Goal: Task Accomplishment & Management: Manage account settings

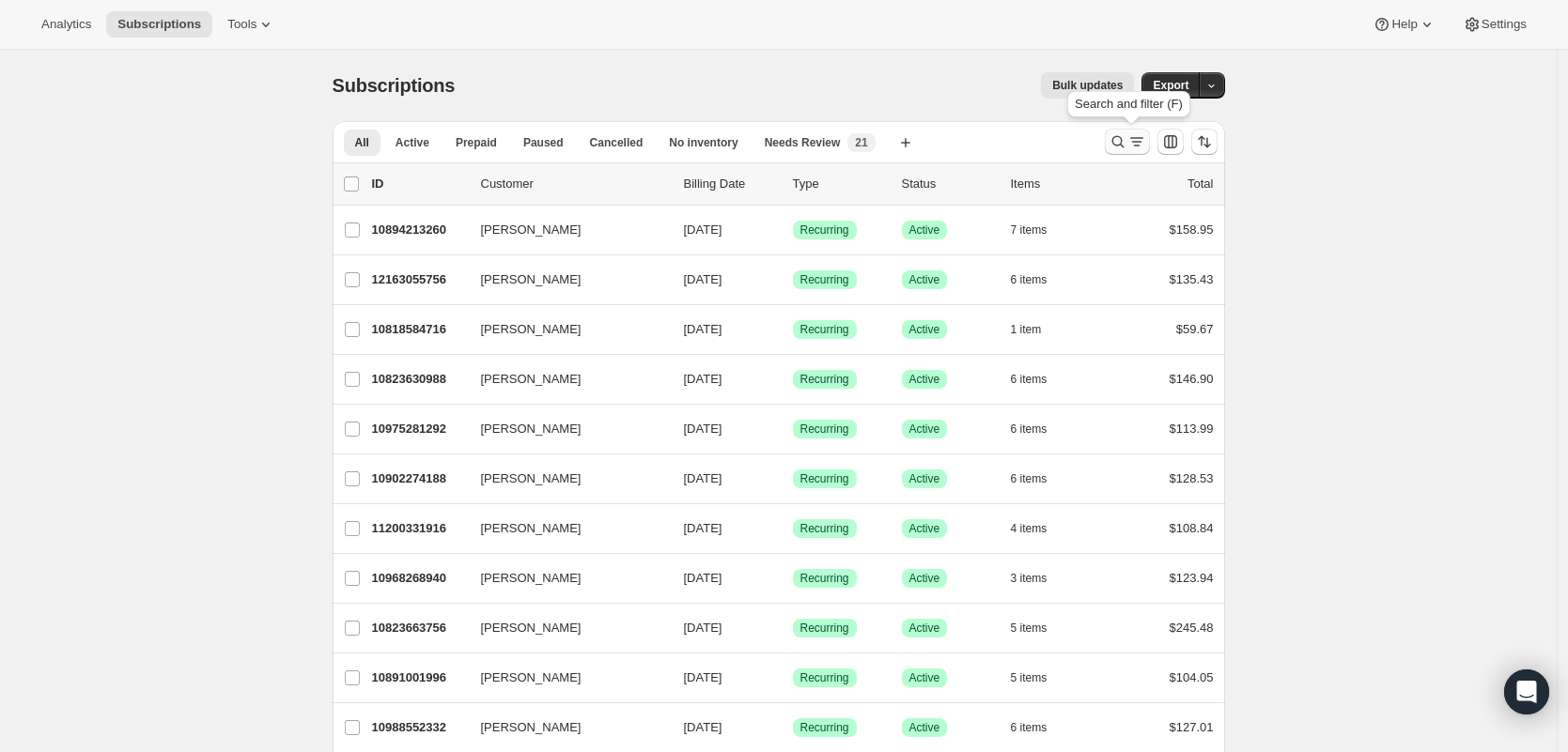
click at [1127, 139] on icon "Search and filter results" at bounding box center [1118, 142] width 19 height 19
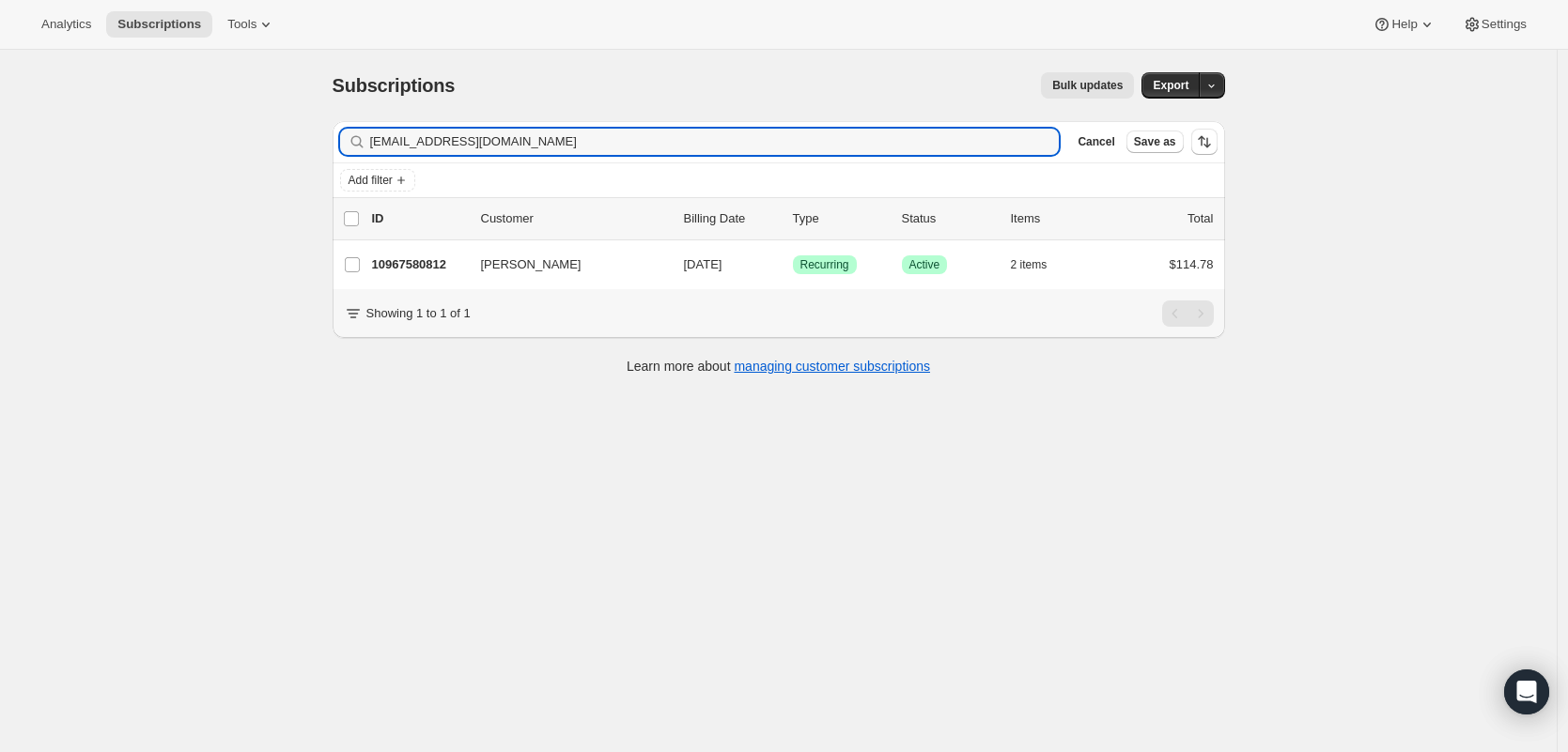
type input "[EMAIL_ADDRESS][DOMAIN_NAME]"
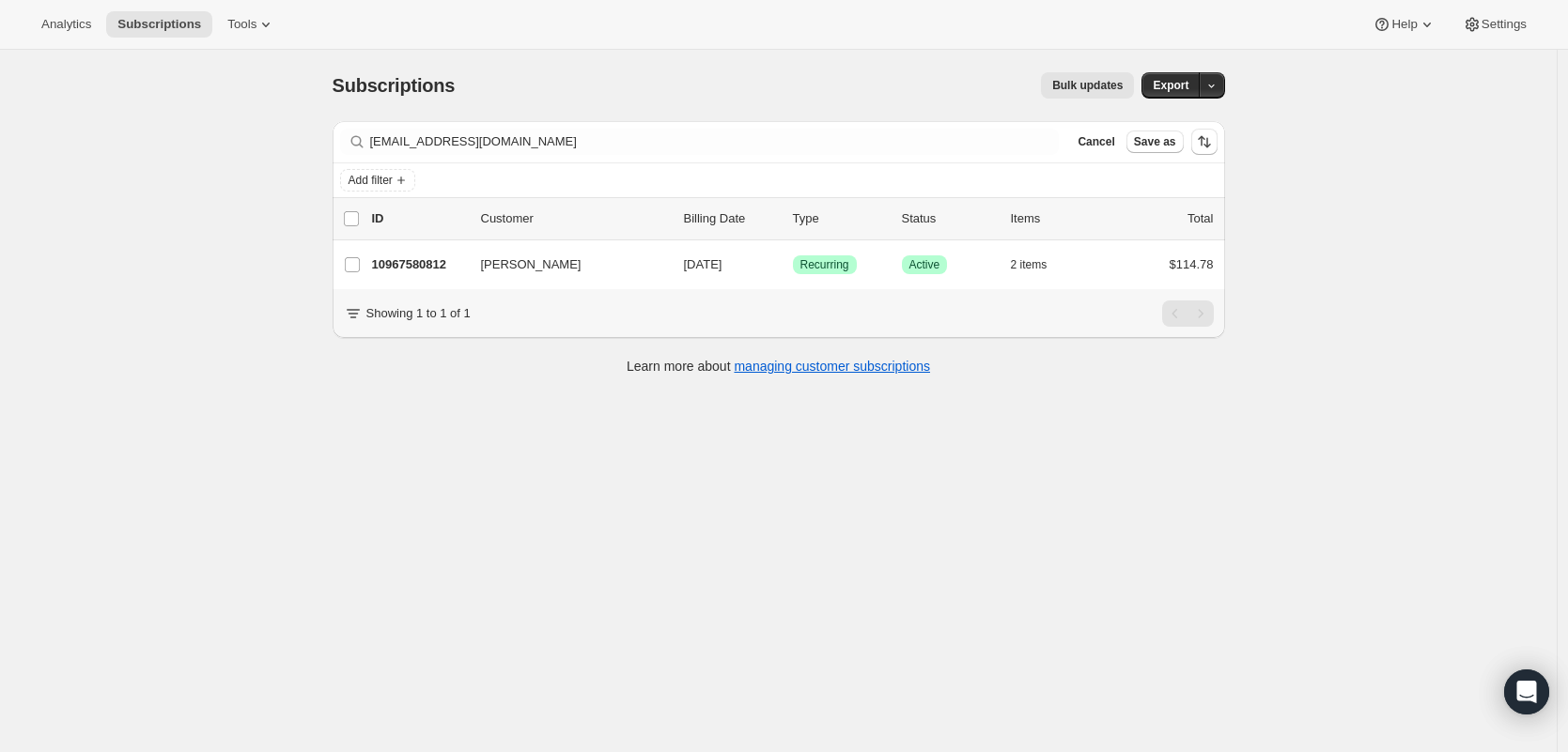
click at [405, 264] on p "10967580812" at bounding box center [419, 265] width 94 height 19
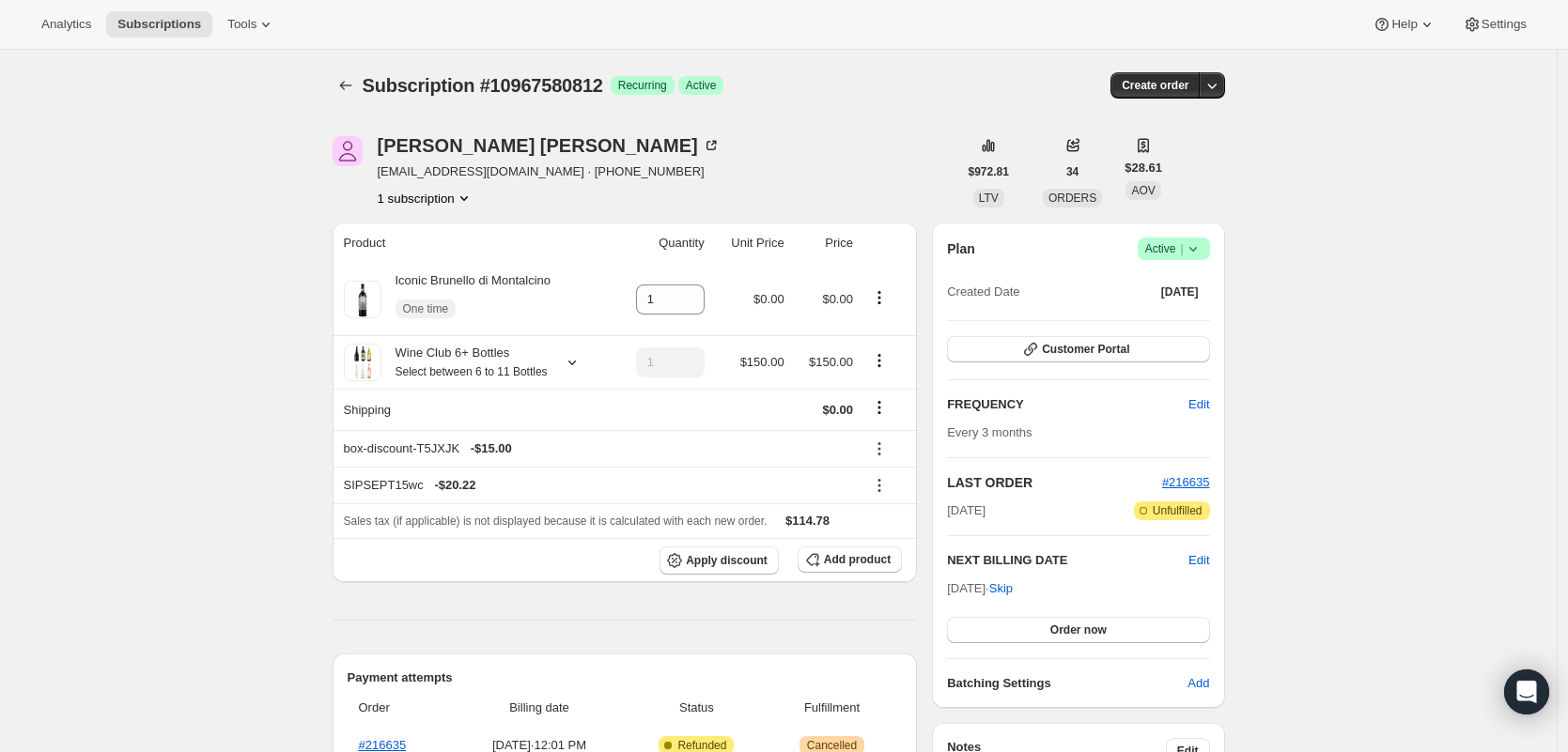
click at [1208, 247] on span "Success Active |" at bounding box center [1174, 249] width 73 height 23
click at [1173, 324] on span "Cancel subscription" at bounding box center [1172, 318] width 106 height 14
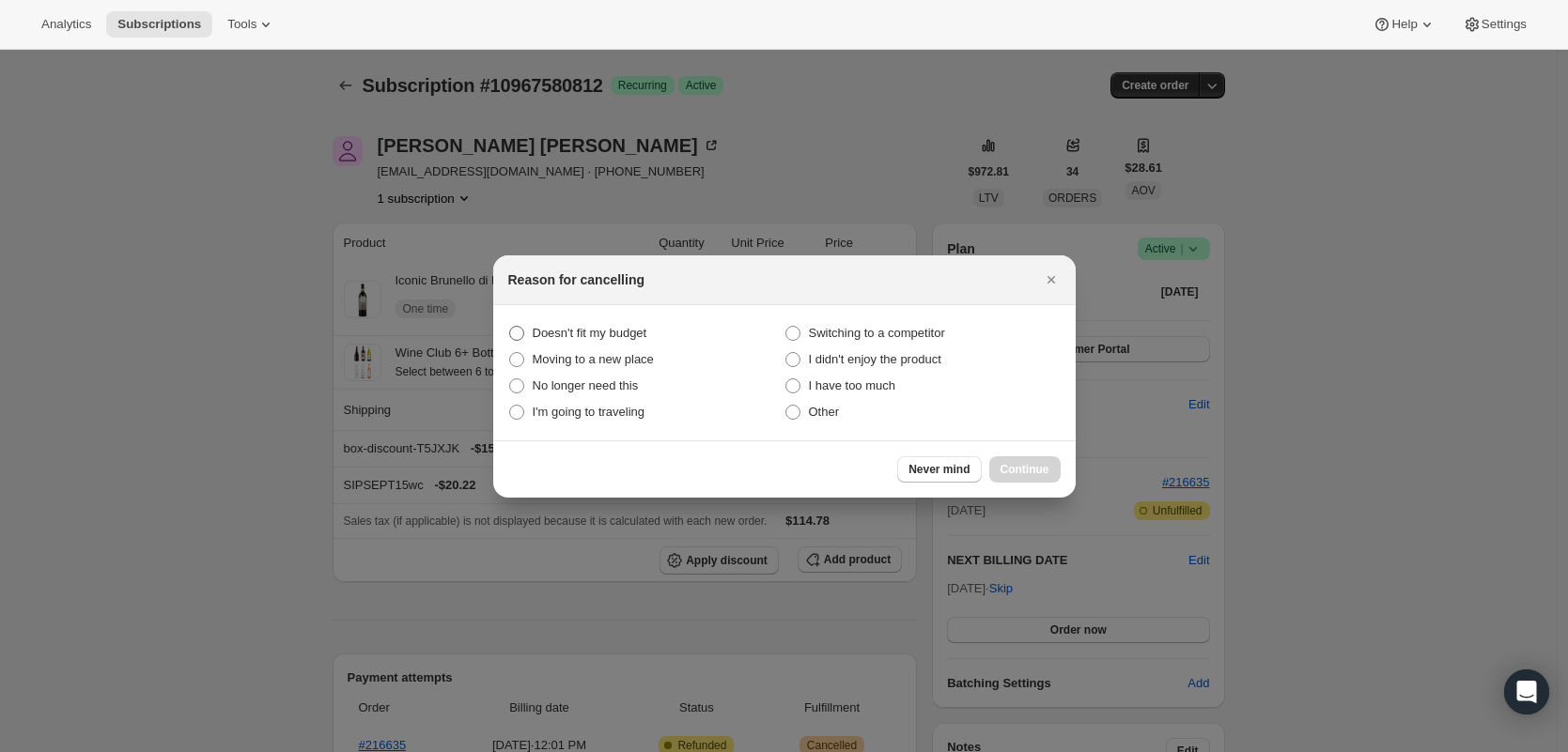
click at [586, 331] on span "Doesn't fit my budget" at bounding box center [590, 333] width 115 height 14
click at [510, 327] on budget "Doesn't fit my budget" at bounding box center [509, 326] width 1 height 1
radio budget "true"
click at [1027, 472] on span "Continue" at bounding box center [1025, 470] width 49 height 15
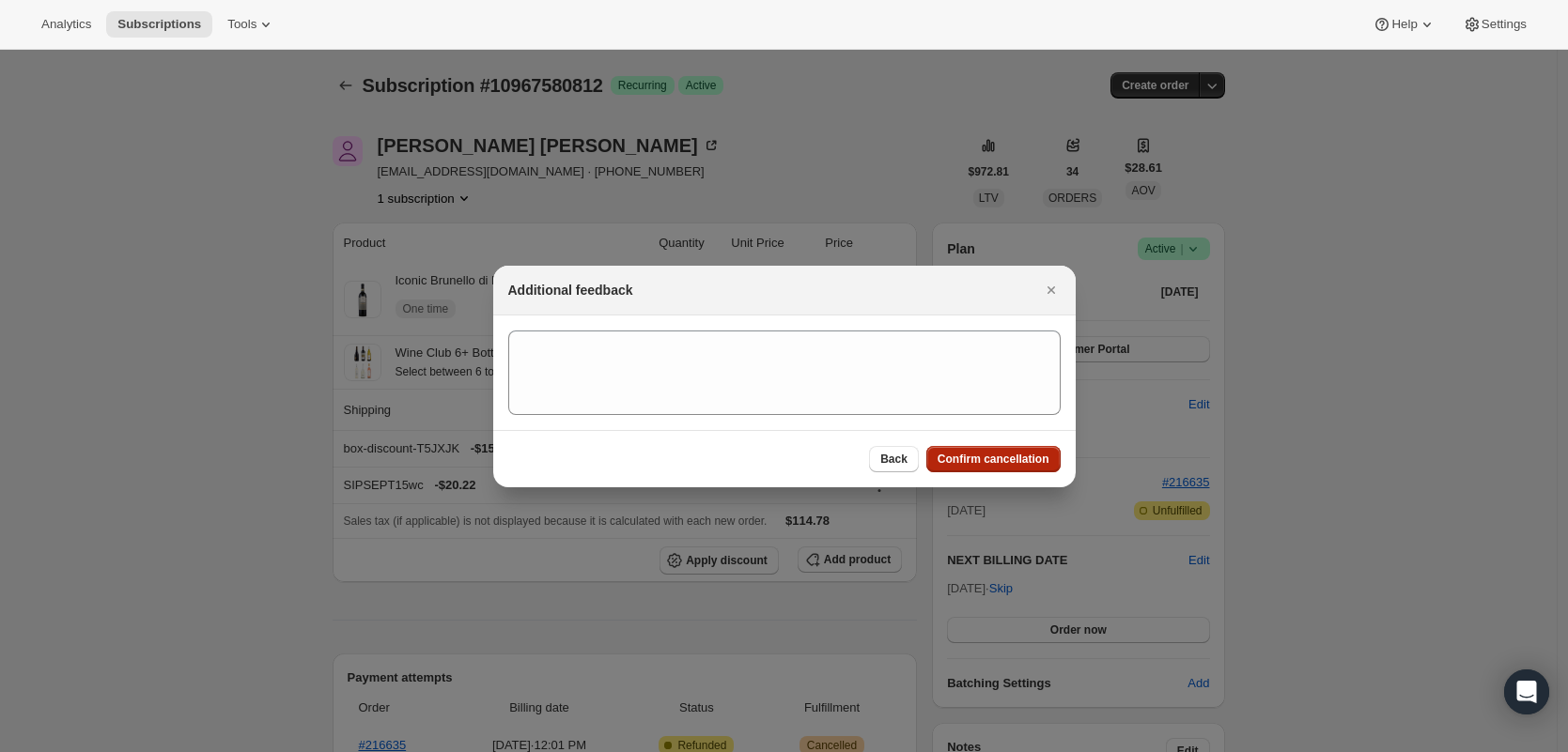
click at [1031, 461] on span "Confirm cancellation" at bounding box center [993, 459] width 112 height 15
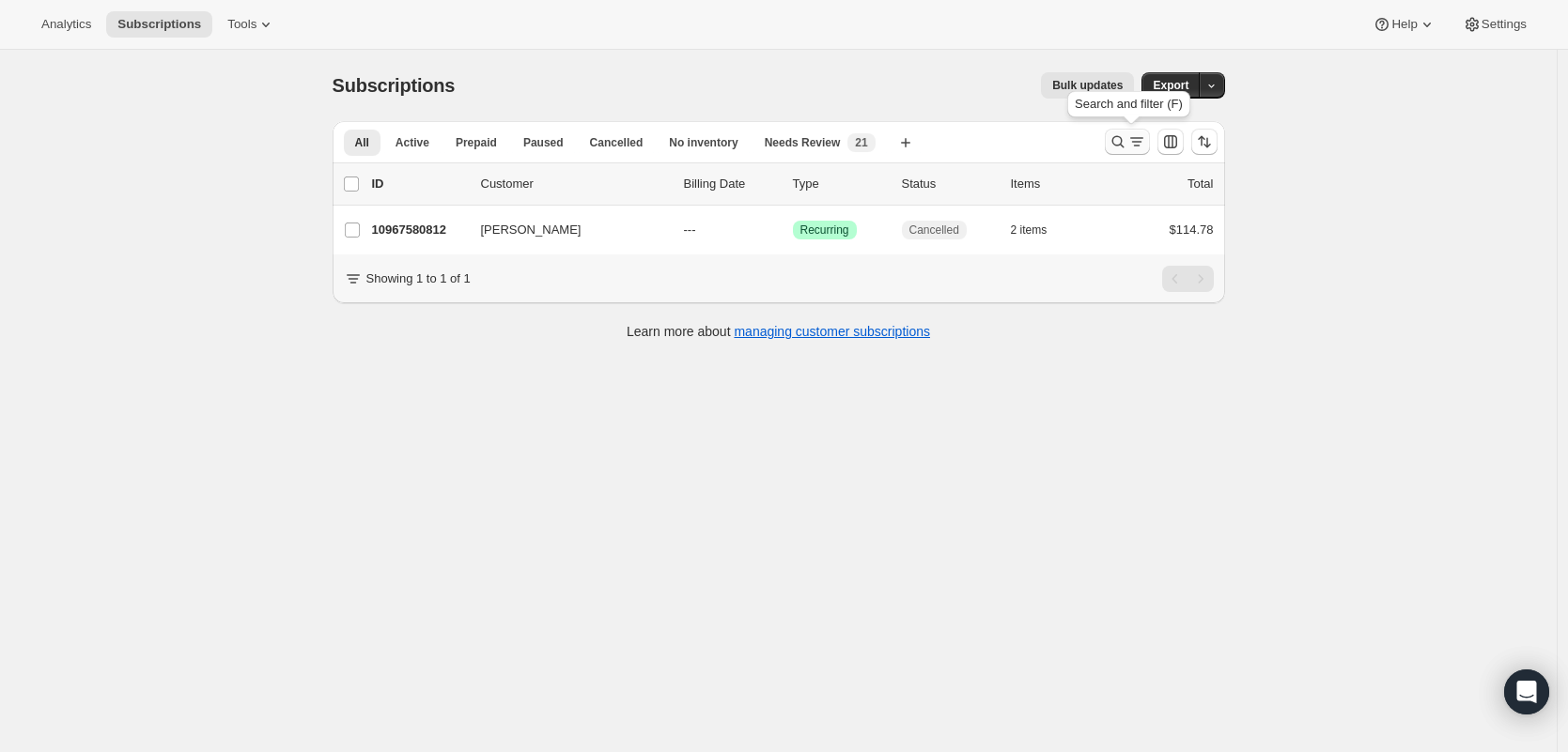
click at [1127, 147] on icon "Search and filter results" at bounding box center [1118, 142] width 19 height 19
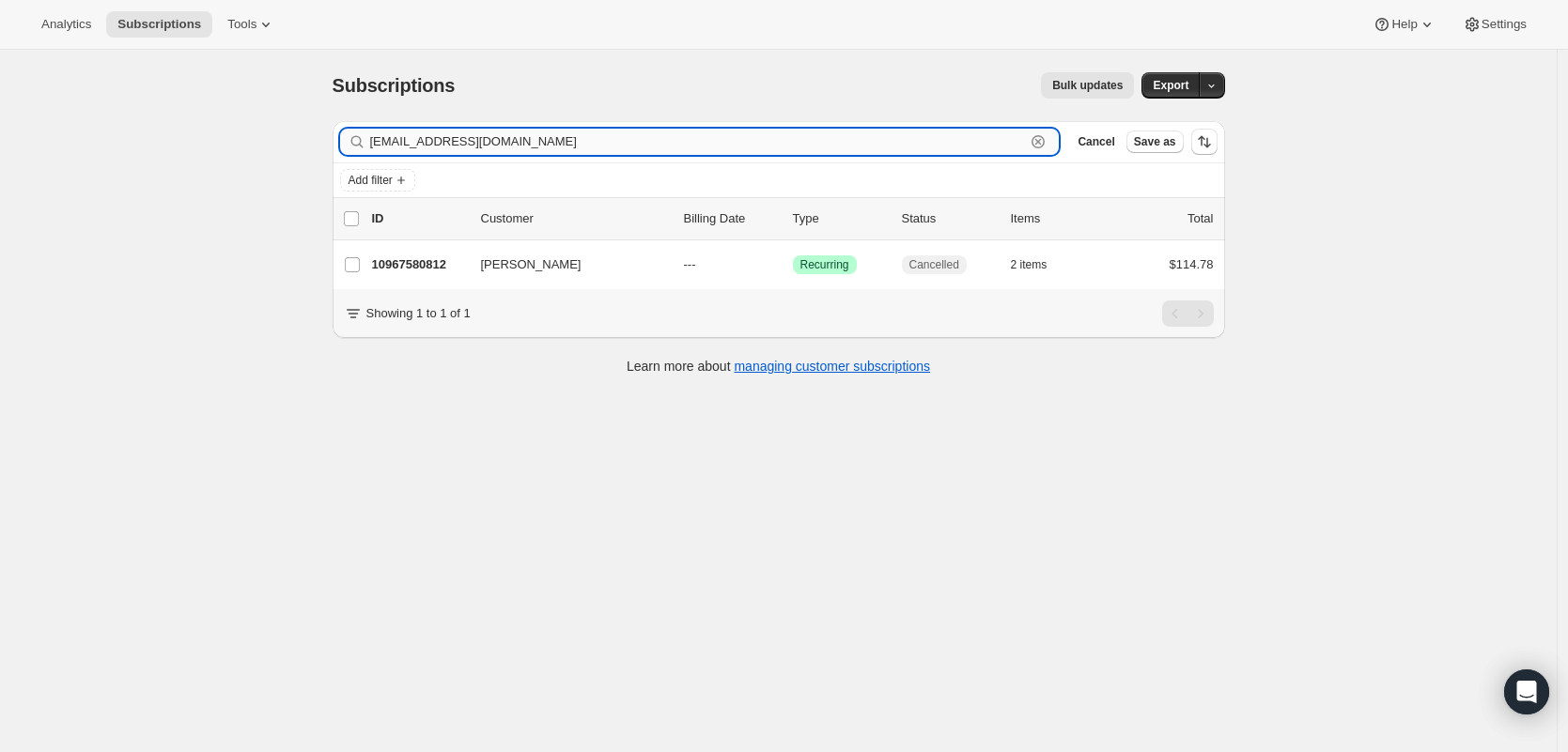
click at [1047, 140] on icon "button" at bounding box center [1038, 142] width 19 height 19
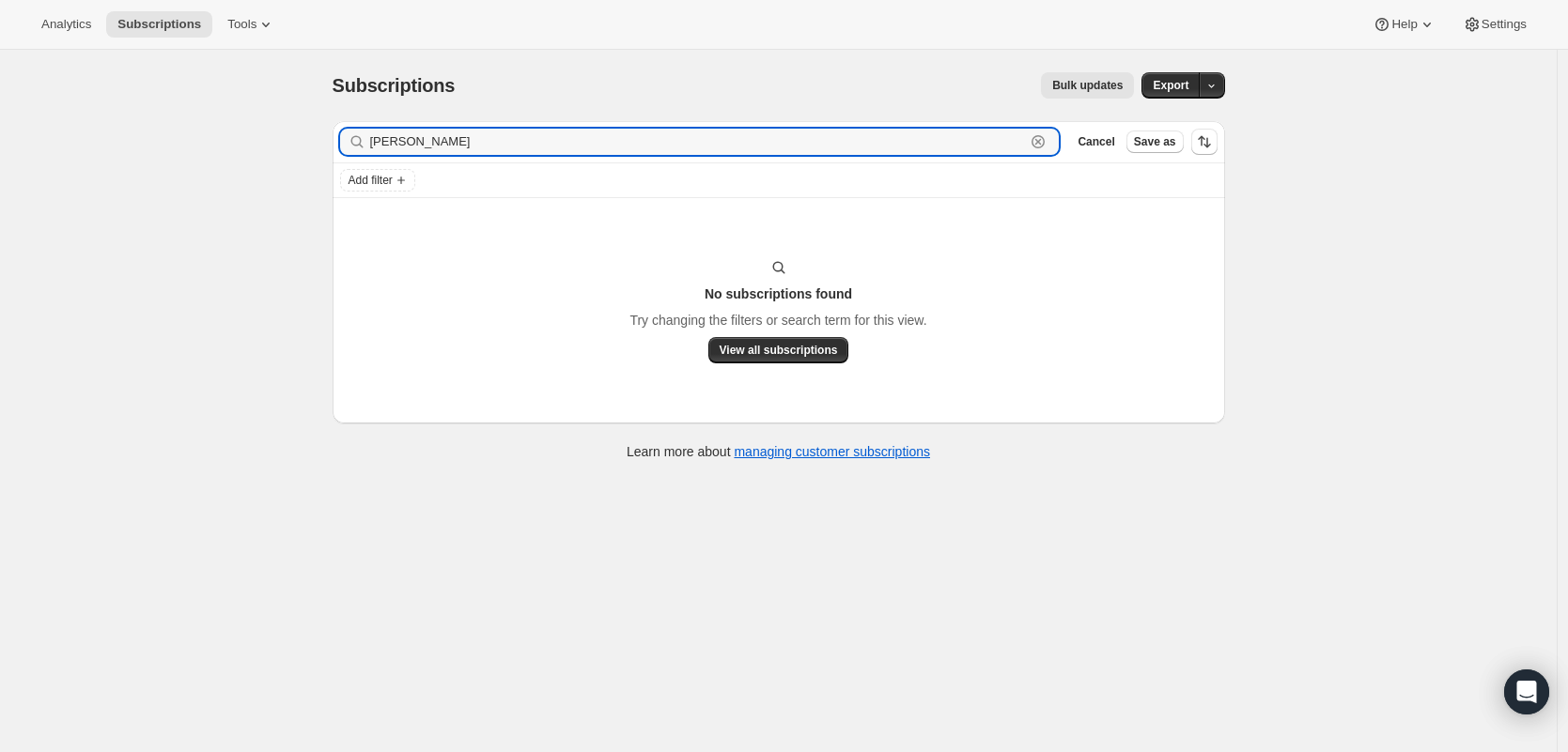
type input "brenda stewart"
